Goal: Information Seeking & Learning: Compare options

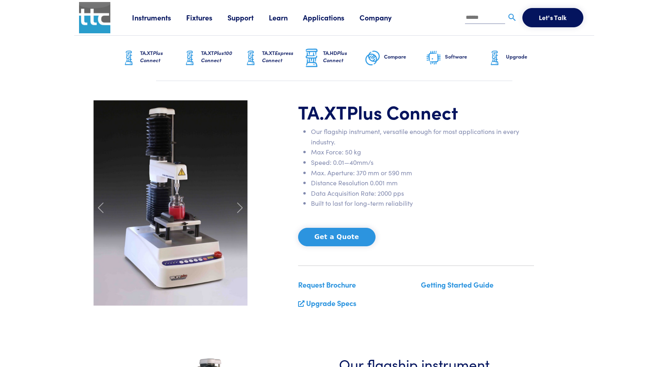
click at [239, 209] on span at bounding box center [239, 207] width 13 height 13
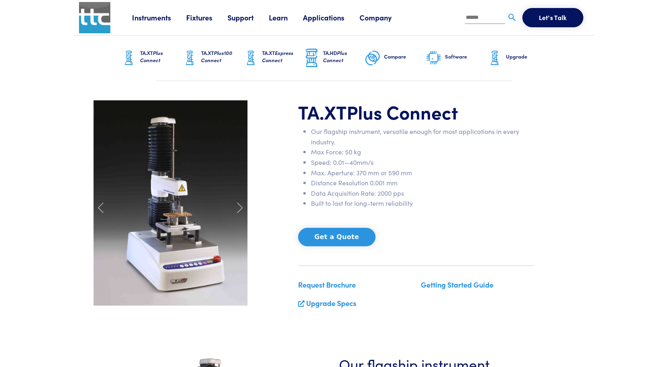
click at [239, 209] on span at bounding box center [239, 207] width 13 height 13
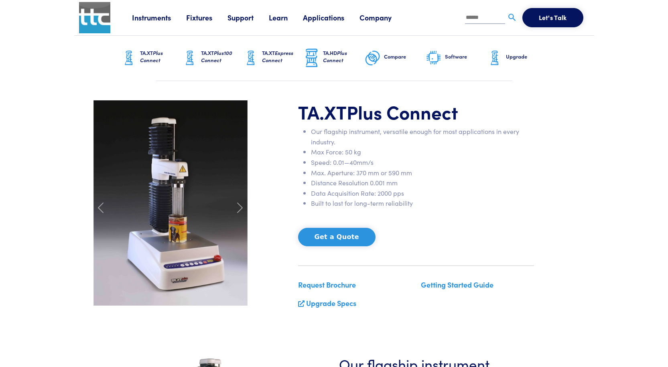
click at [239, 209] on span at bounding box center [239, 207] width 13 height 13
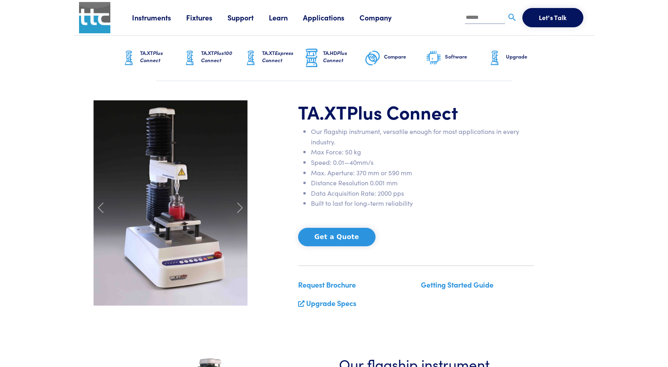
click at [239, 209] on span at bounding box center [239, 207] width 13 height 13
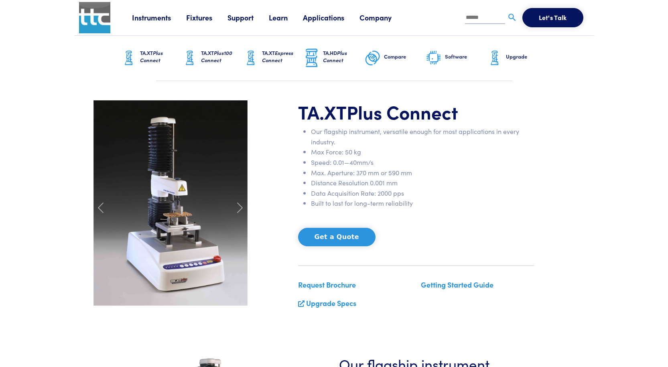
click at [239, 209] on span at bounding box center [239, 207] width 13 height 13
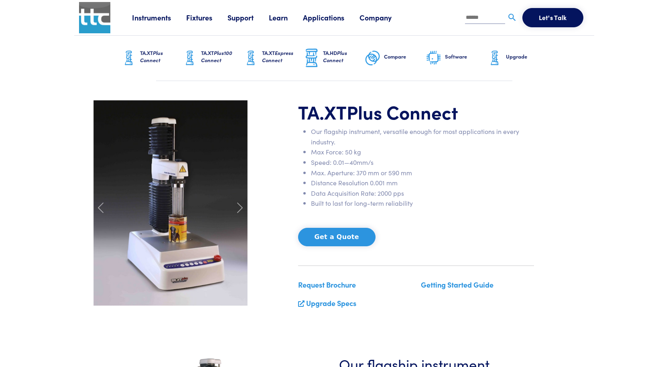
click at [239, 209] on span at bounding box center [239, 207] width 13 height 13
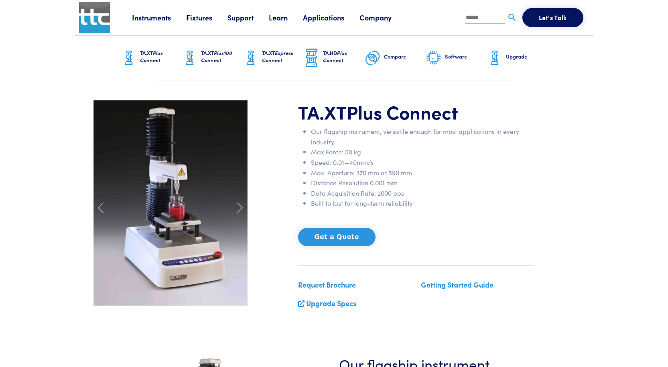
click at [239, 209] on span at bounding box center [239, 207] width 13 height 13
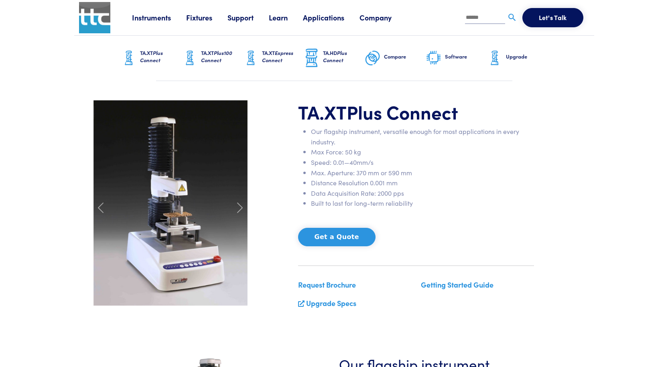
click at [149, 57] on span "Plus Connect" at bounding box center [151, 56] width 23 height 15
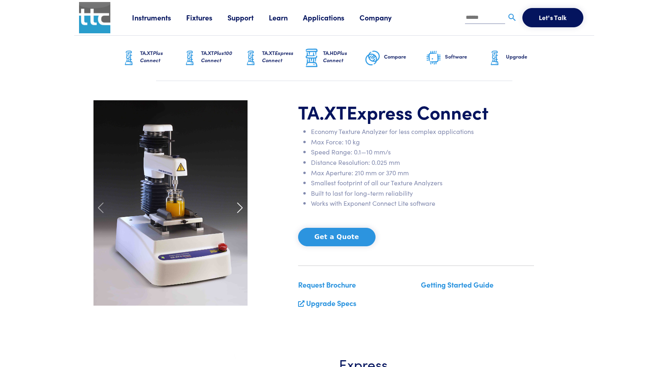
click at [237, 206] on span at bounding box center [239, 207] width 13 height 13
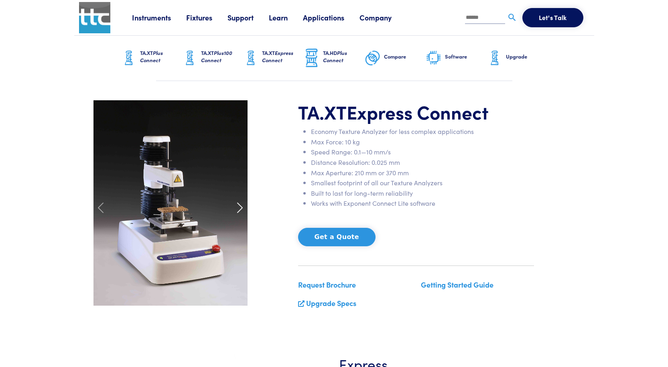
click at [237, 206] on span at bounding box center [239, 207] width 13 height 13
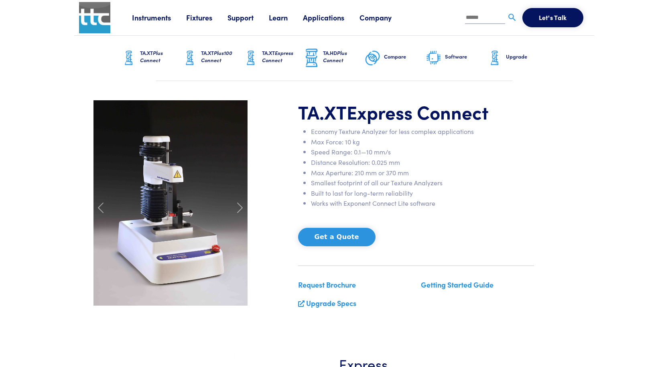
click at [137, 58] on link "TA.XT Plus Connect" at bounding box center [151, 58] width 61 height 45
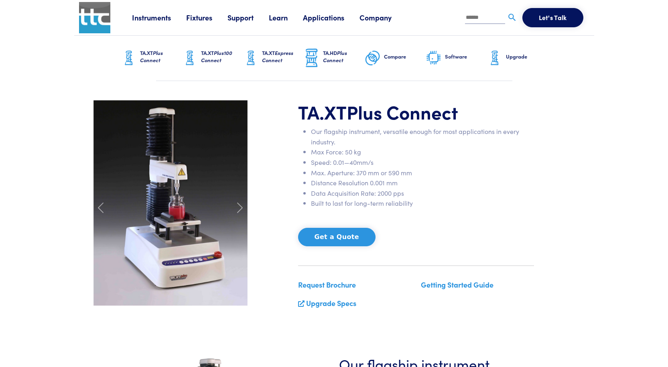
click at [339, 51] on span "Plus Connect" at bounding box center [335, 56] width 24 height 15
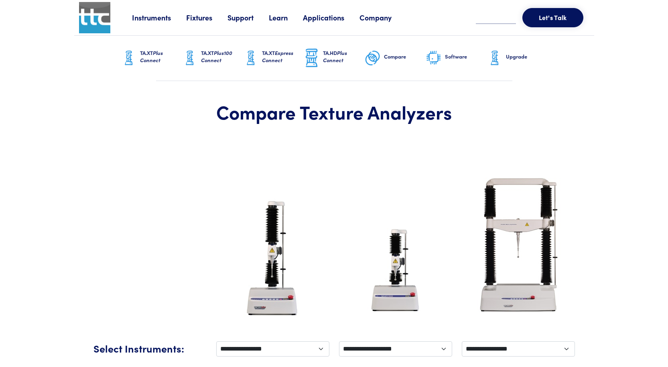
click at [282, 59] on h6 "TA.XT Express Connect" at bounding box center [283, 56] width 42 height 14
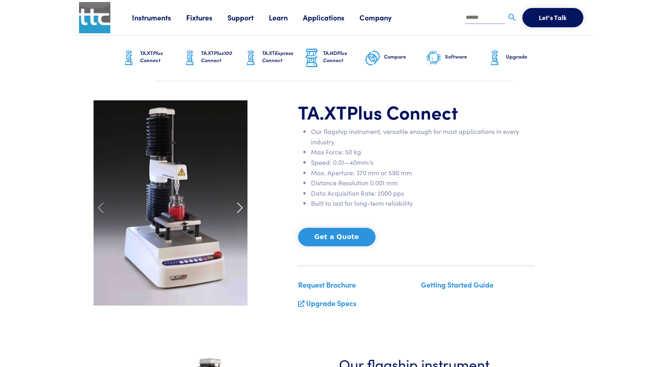
click at [241, 205] on span at bounding box center [239, 207] width 13 height 13
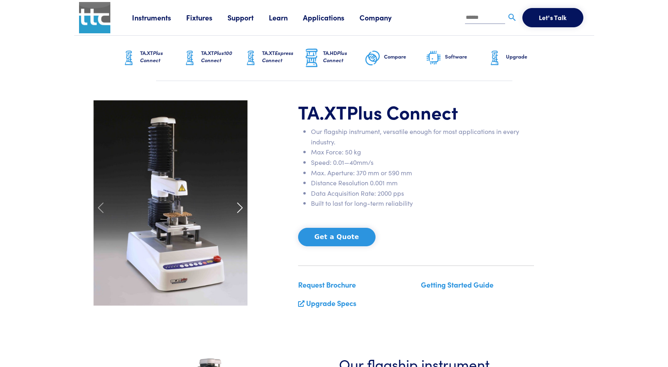
click at [241, 205] on span at bounding box center [239, 207] width 13 height 13
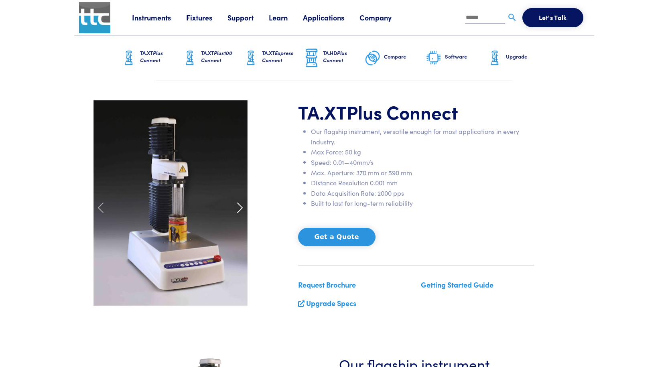
click at [241, 205] on span at bounding box center [239, 207] width 13 height 13
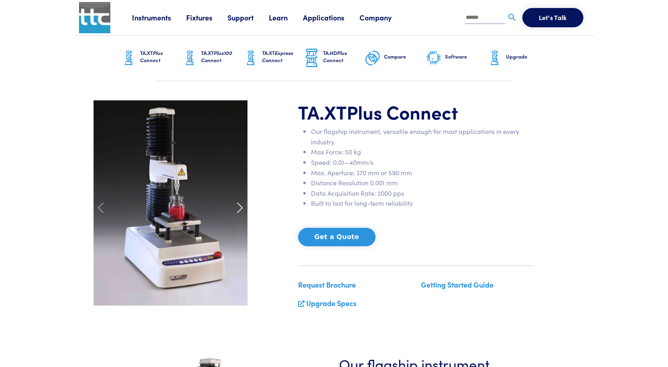
click at [241, 205] on span at bounding box center [239, 207] width 13 height 13
